Goal: Information Seeking & Learning: Learn about a topic

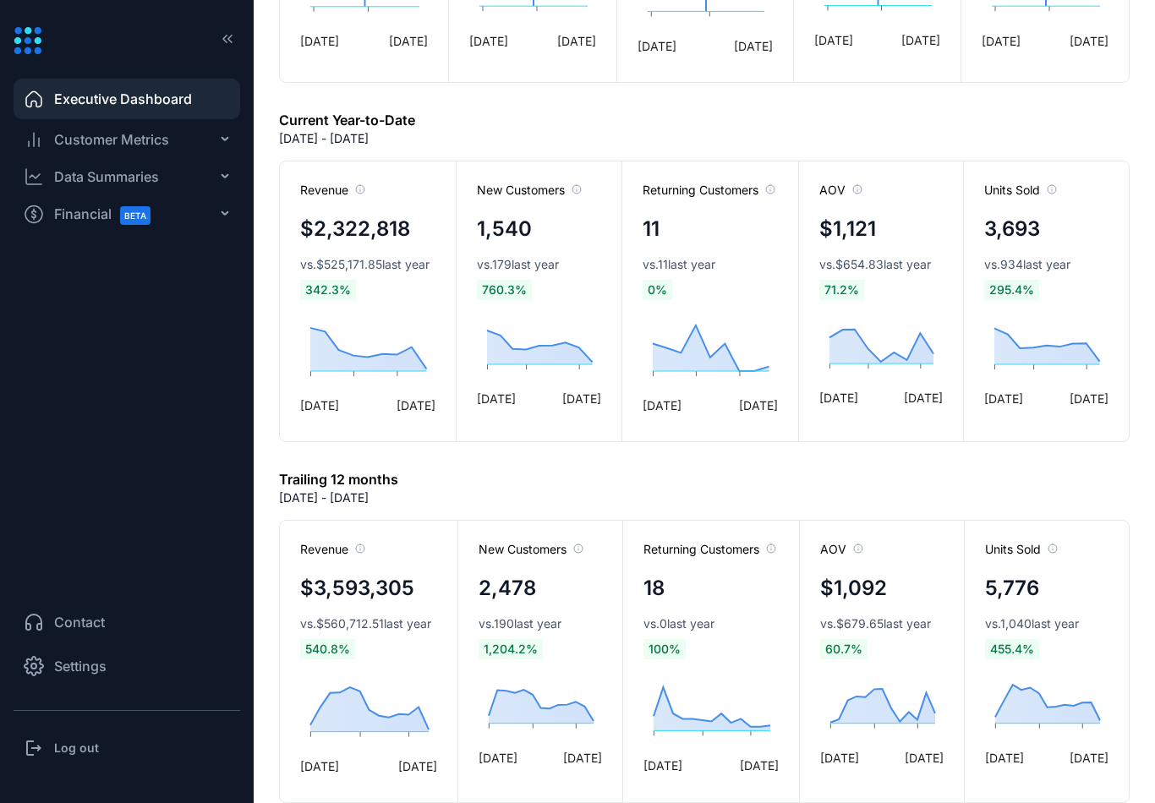
scroll to position [708, 0]
click at [200, 137] on div "Customer Metrics" at bounding box center [127, 140] width 227 height 34
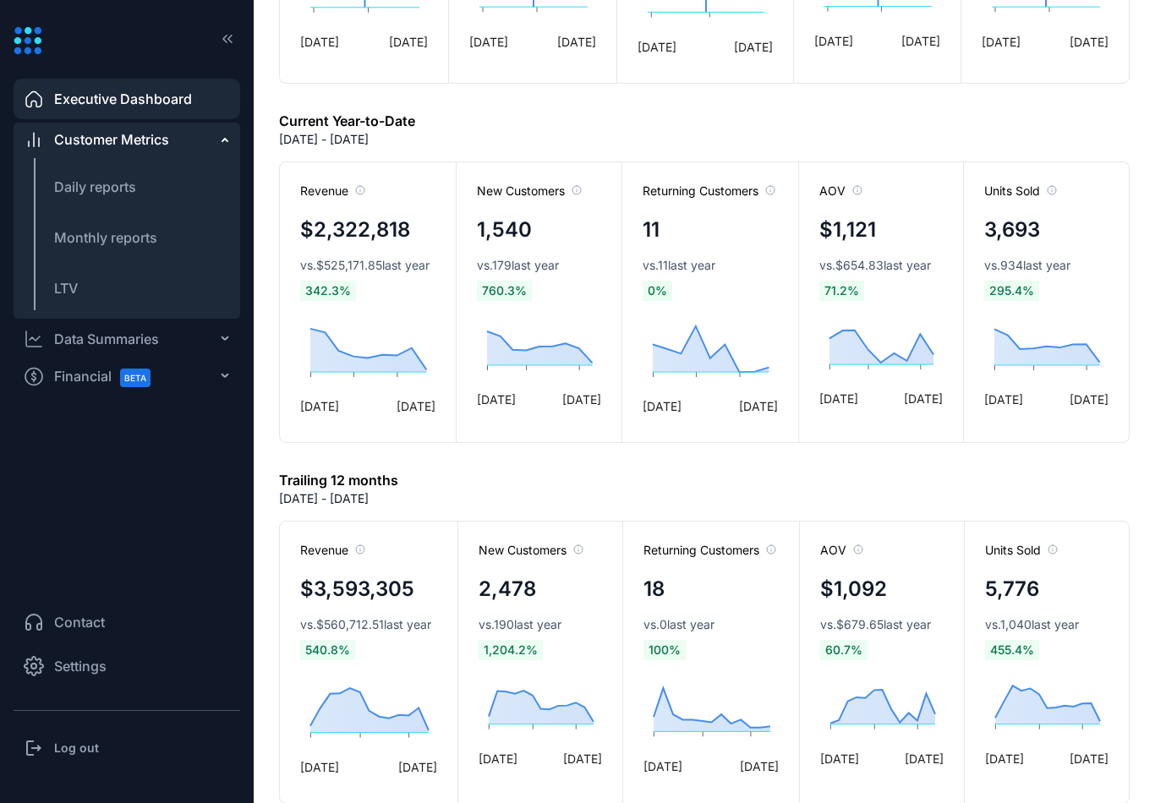
click at [77, 294] on span "LTV" at bounding box center [66, 288] width 24 height 17
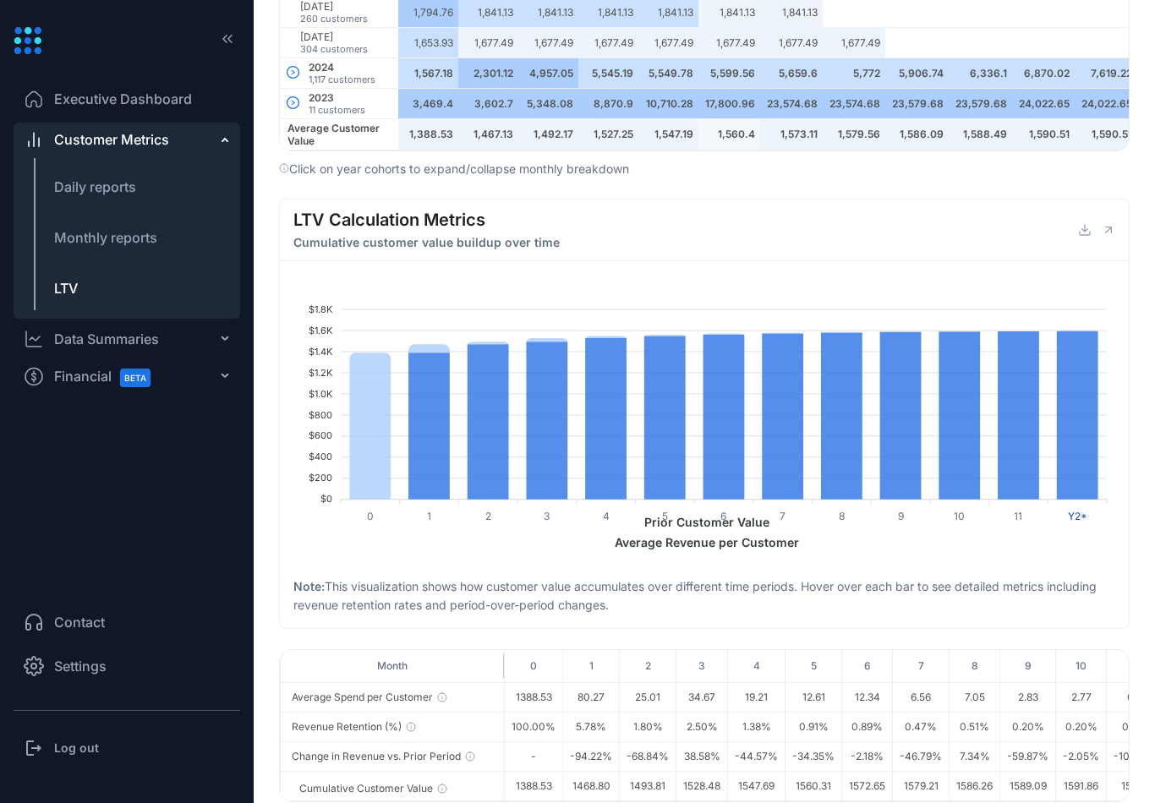
scroll to position [998, 0]
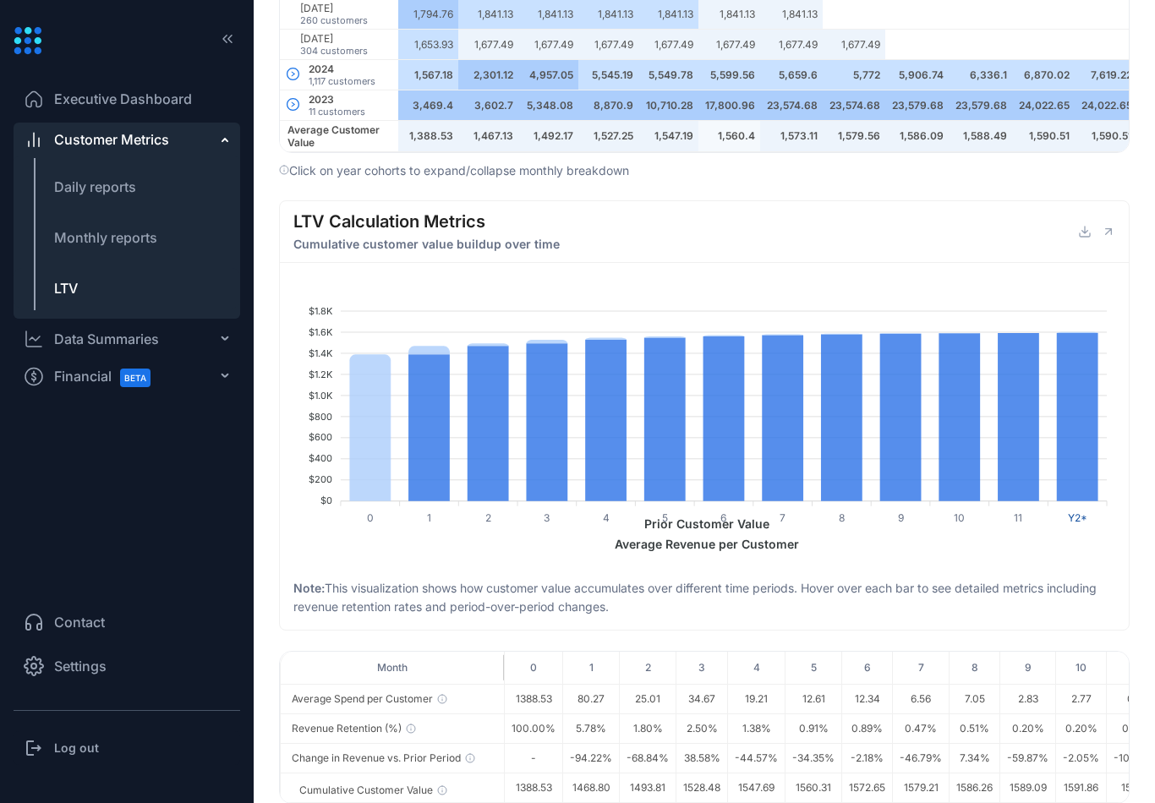
click at [186, 347] on div "Data Summaries" at bounding box center [127, 339] width 227 height 34
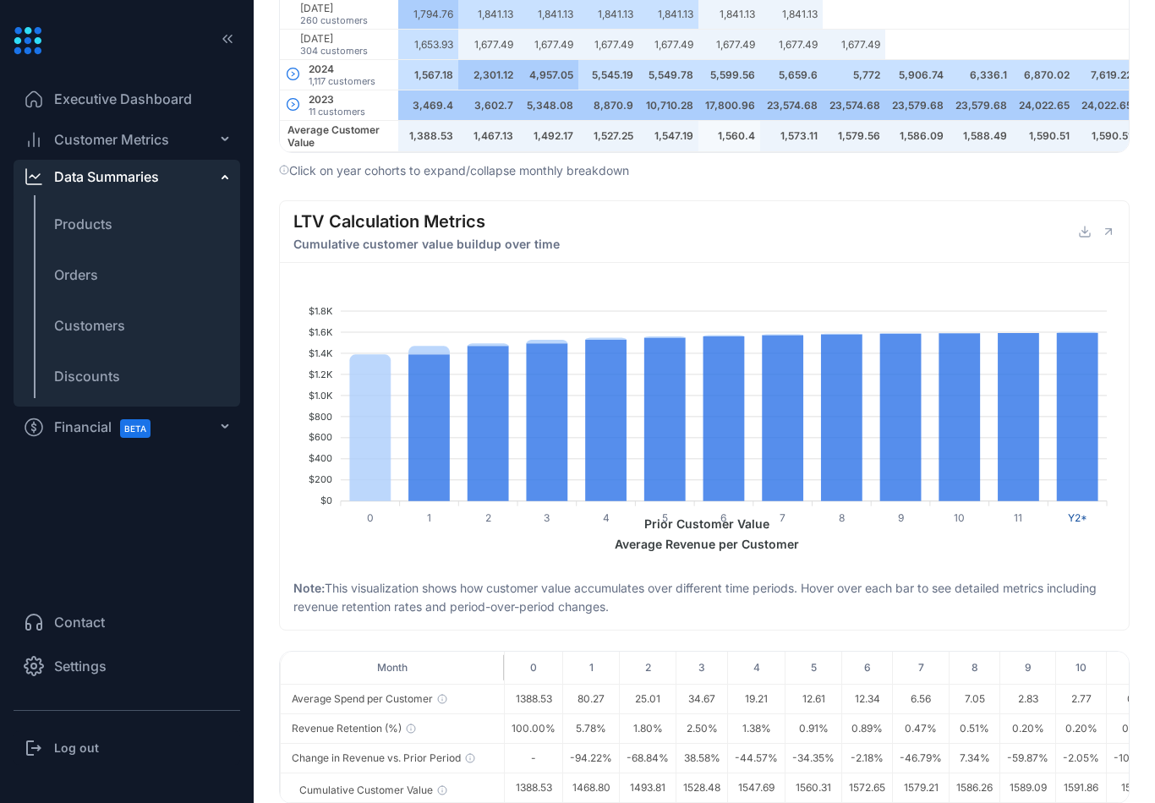
click at [109, 274] on li "Orders" at bounding box center [127, 274] width 227 height 41
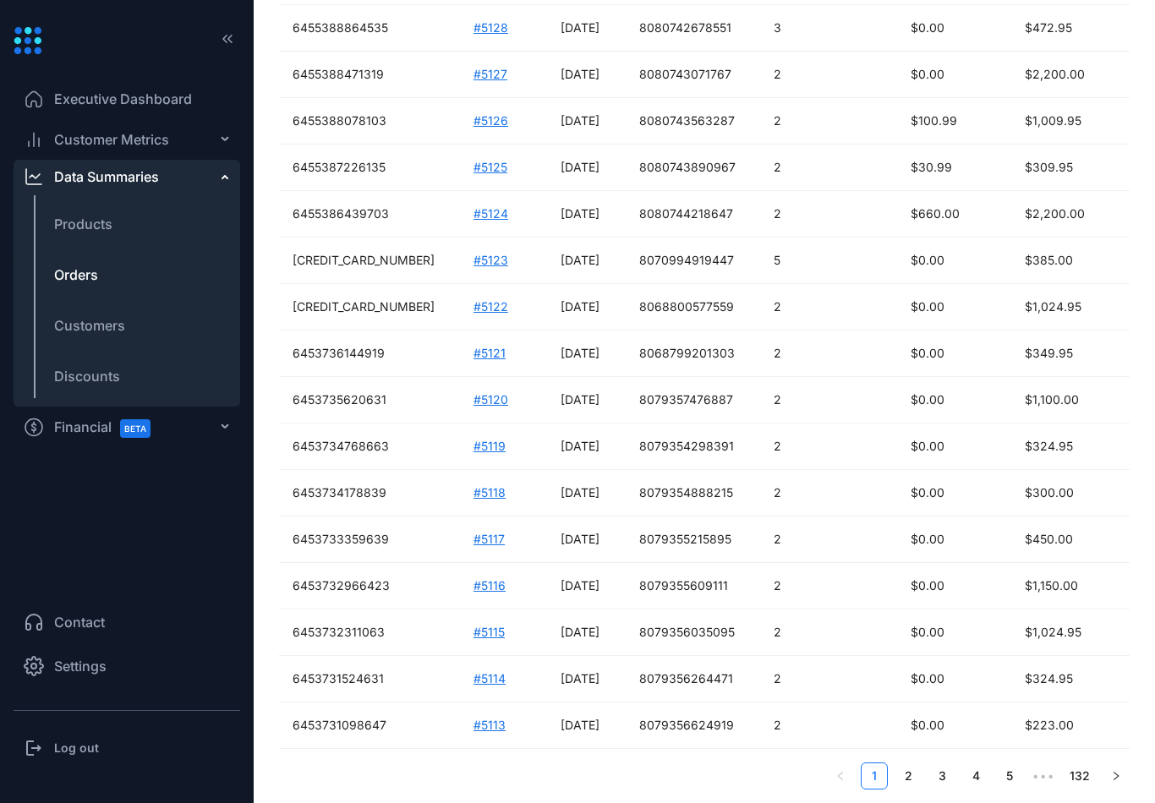
scroll to position [769, 0]
click at [194, 424] on div "Financial BETA" at bounding box center [127, 427] width 227 height 34
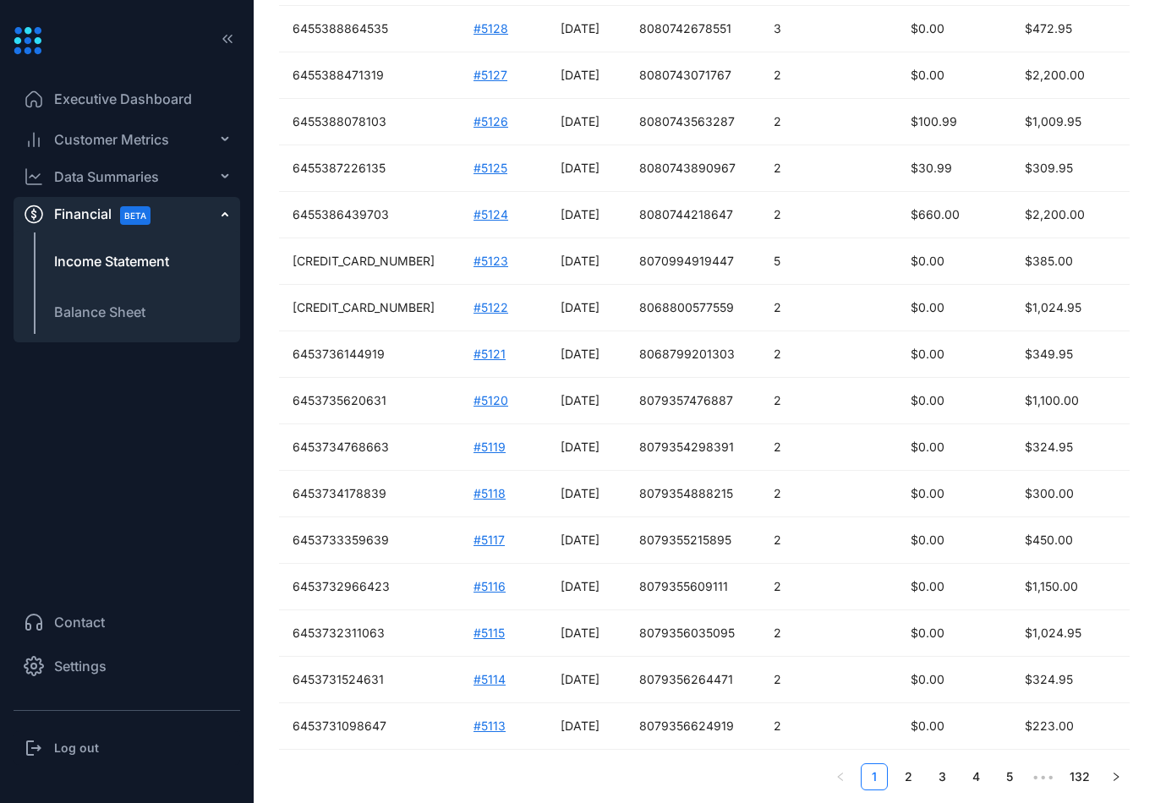
click at [160, 264] on span "Income Statement" at bounding box center [111, 261] width 115 height 20
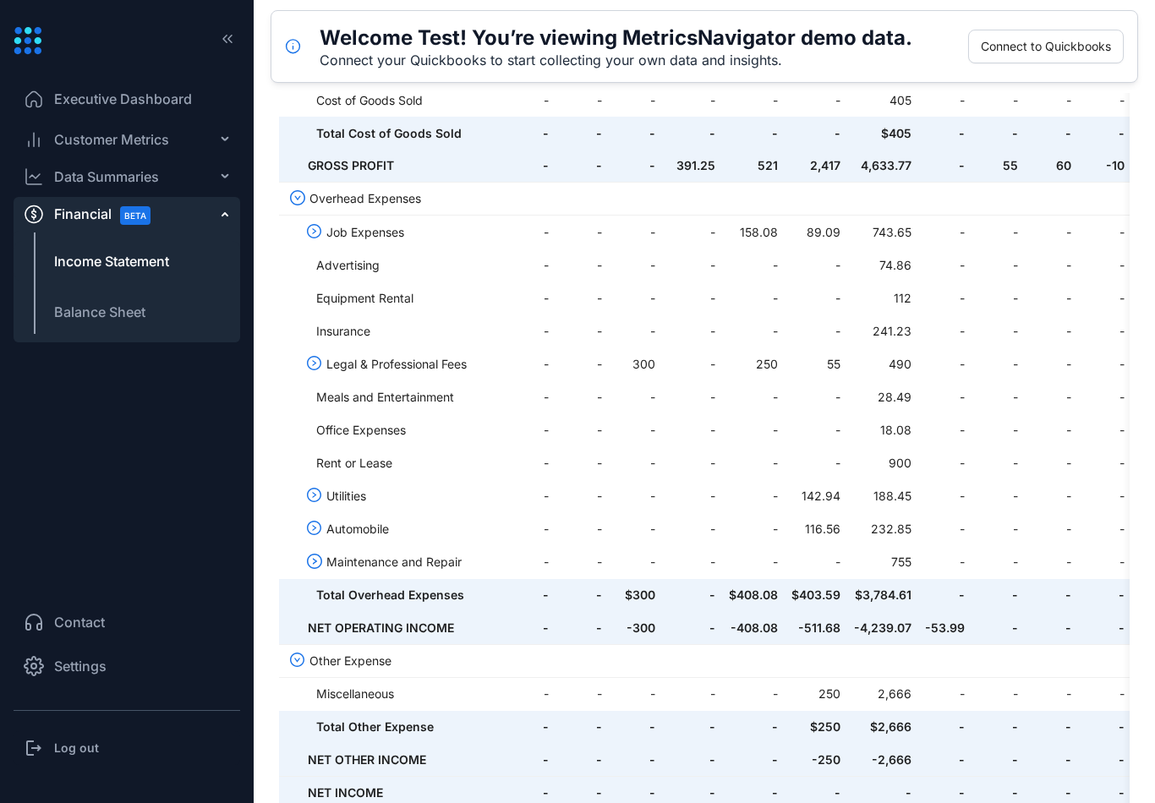
scroll to position [534, 0]
click at [124, 305] on span "Balance Sheet" at bounding box center [99, 312] width 91 height 20
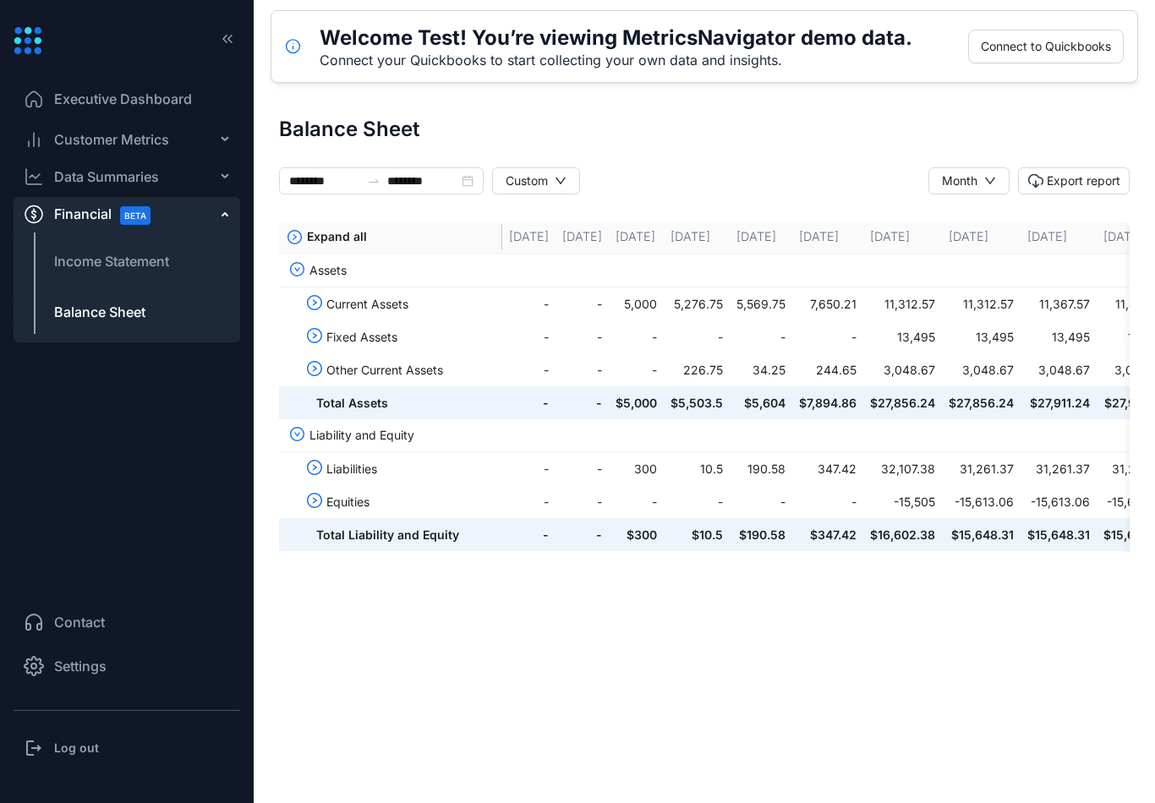
scroll to position [1, 0]
click at [205, 100] on li "Executive Dashboard" at bounding box center [127, 99] width 227 height 41
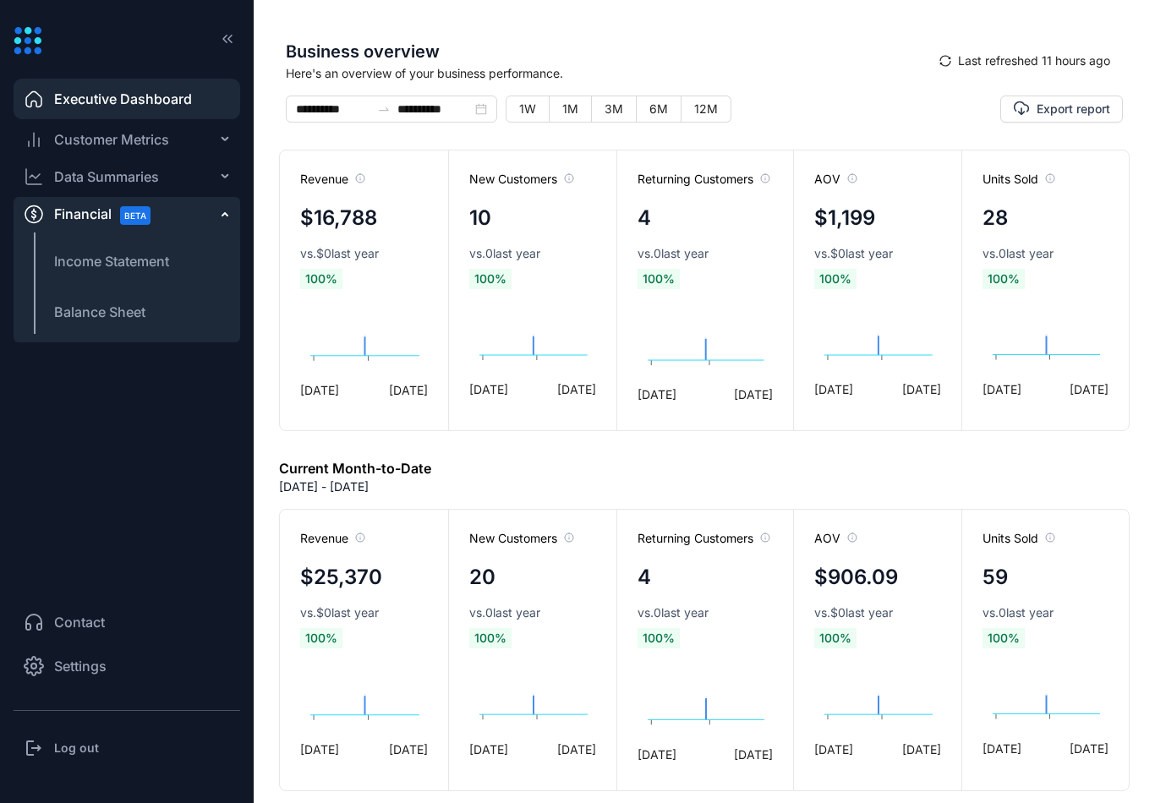
click at [567, 114] on span "1M" at bounding box center [570, 108] width 16 height 14
type input "**********"
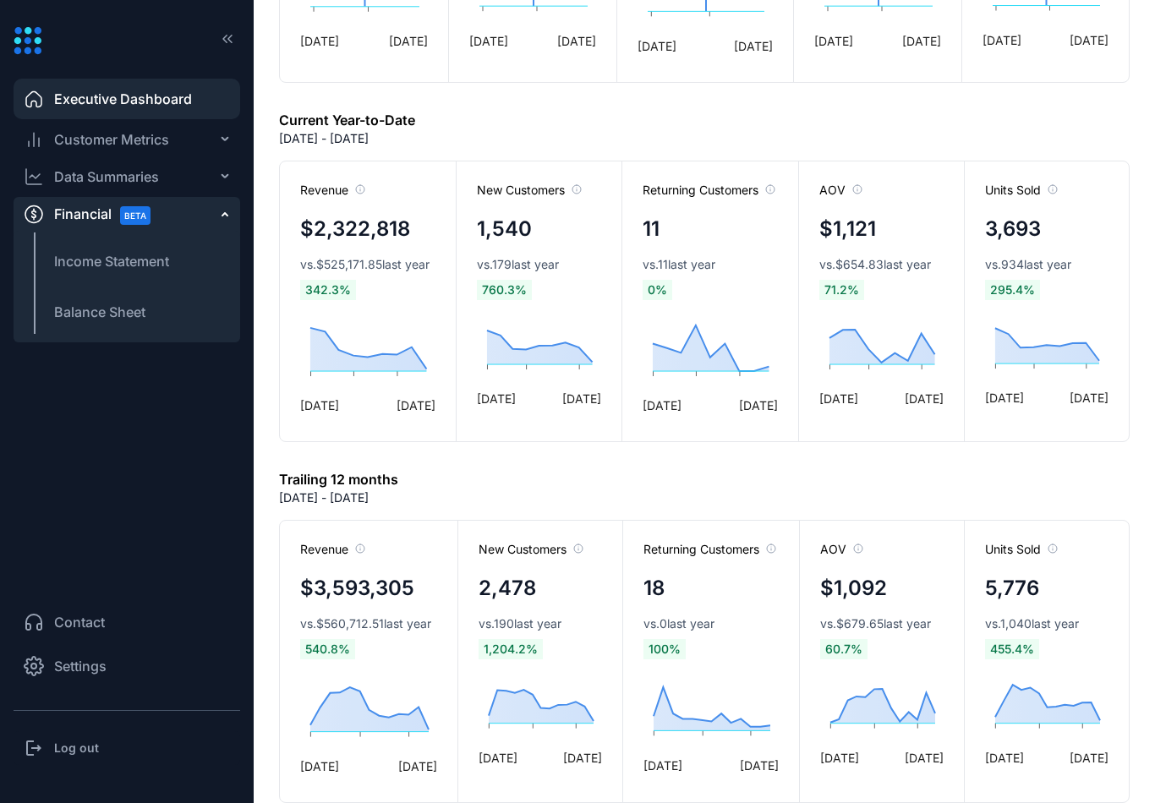
scroll to position [708, 0]
click at [179, 146] on div "Customer Metrics" at bounding box center [127, 140] width 227 height 34
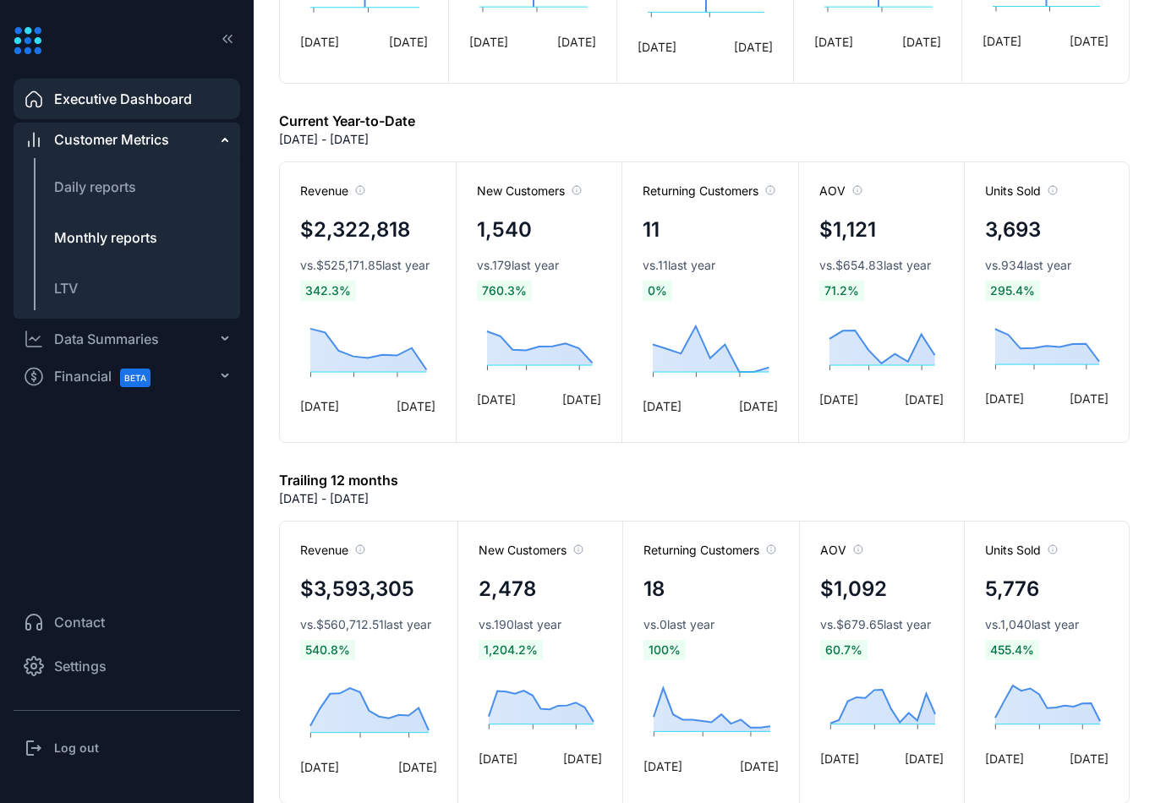
click at [123, 244] on span "Monthly reports" at bounding box center [105, 237] width 103 height 17
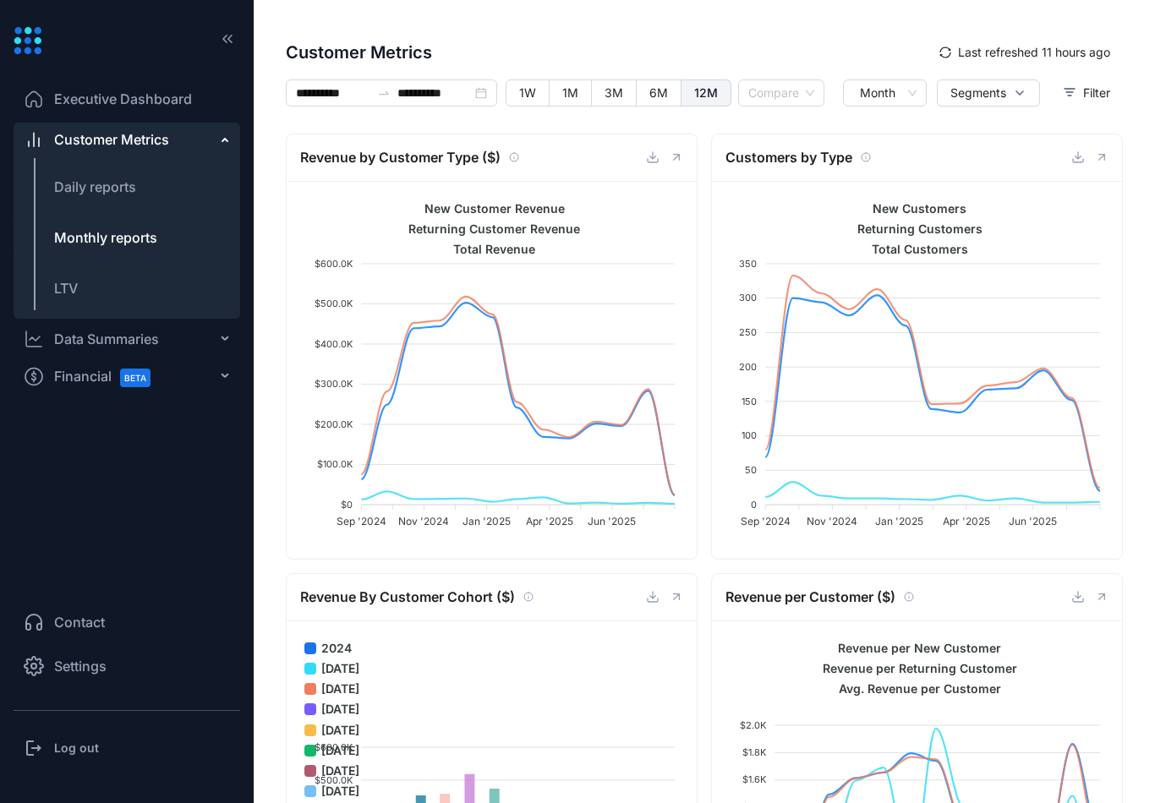
click at [221, 41] on icon "button" at bounding box center [227, 38] width 17 height 17
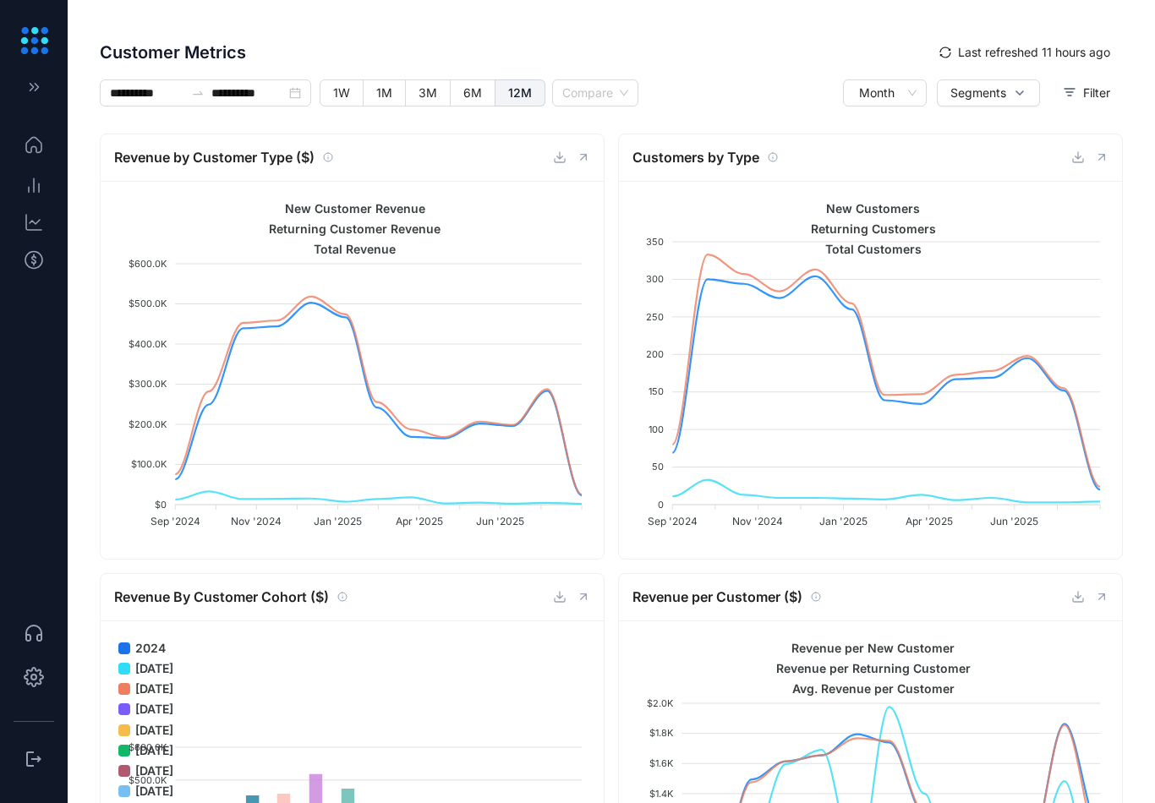
click at [39, 52] on icon at bounding box center [34, 41] width 28 height 28
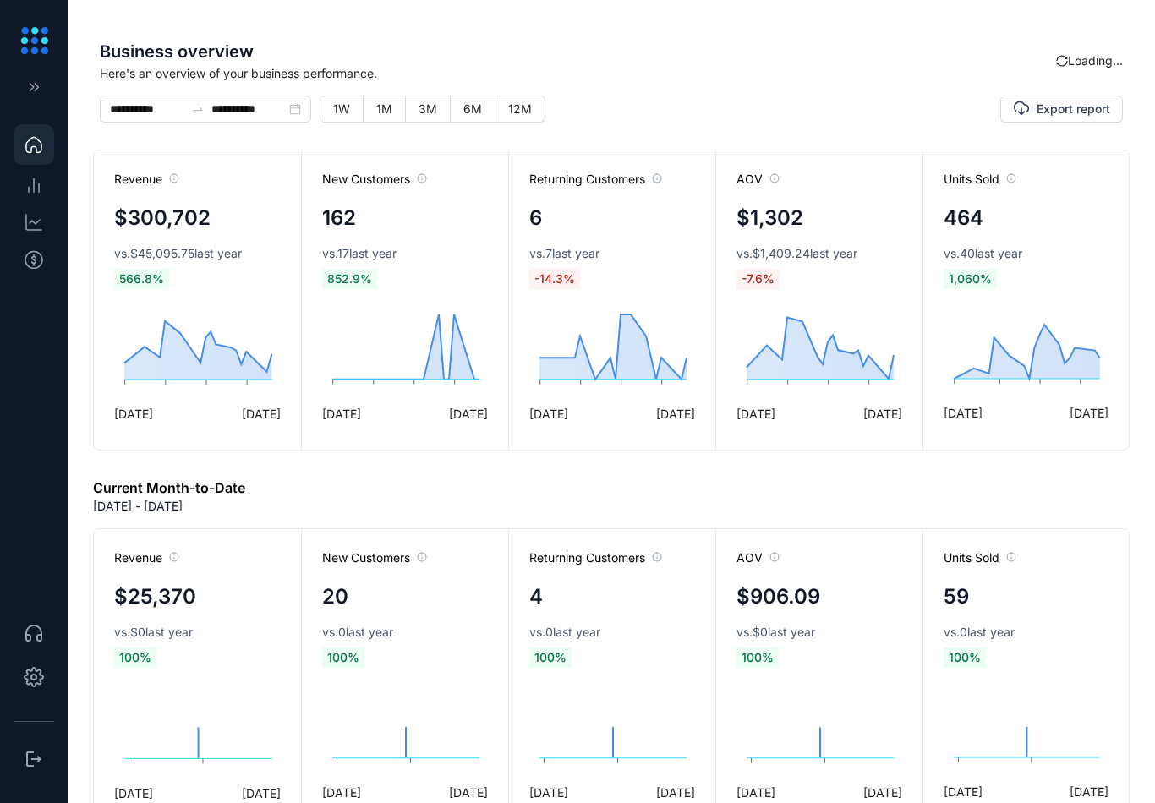
type input "**********"
